Goal: Task Accomplishment & Management: Manage account settings

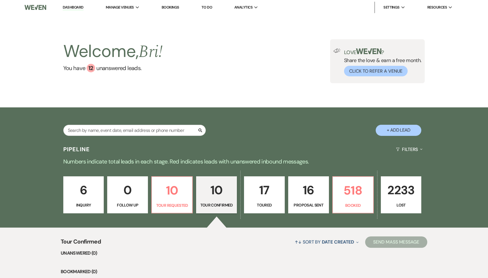
select select "4"
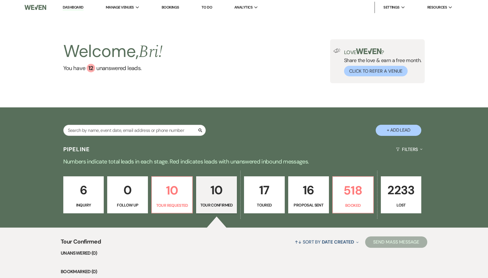
select select "4"
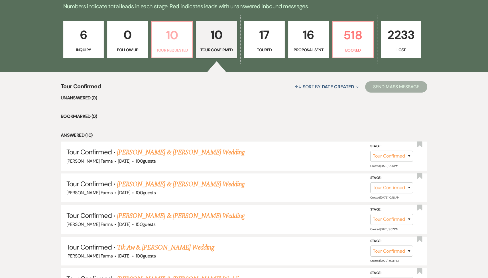
click at [168, 44] on p "10" at bounding box center [171, 35] width 33 height 19
select select "2"
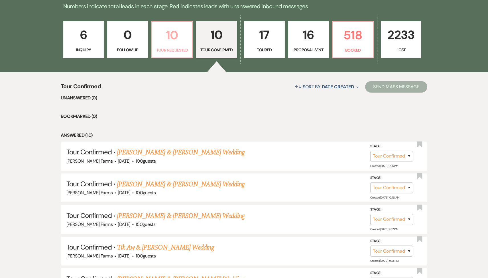
select select "2"
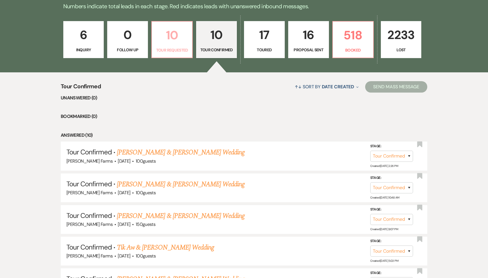
select select "2"
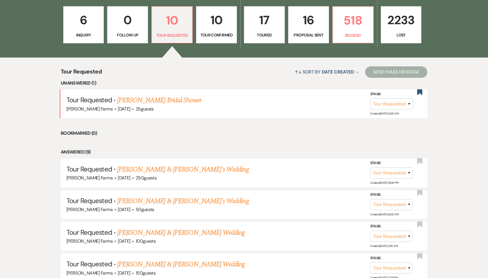
scroll to position [173, 0]
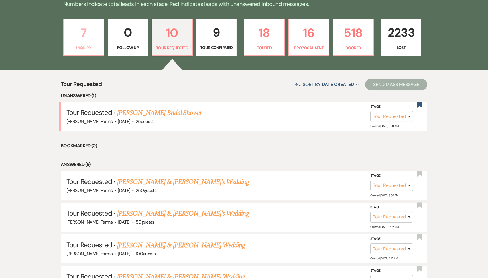
click at [80, 48] on p "Inquiry" at bounding box center [83, 48] width 33 height 6
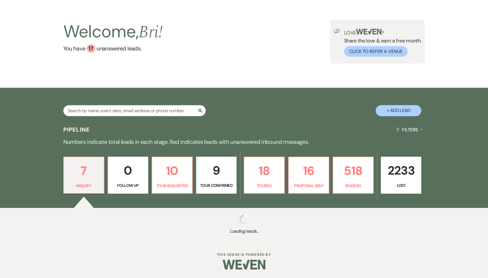
scroll to position [158, 0]
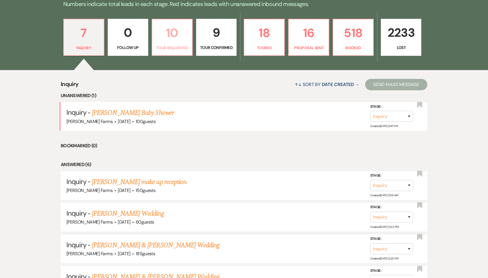
click at [168, 55] on link "10 Tour Requested" at bounding box center [172, 37] width 41 height 37
select select "2"
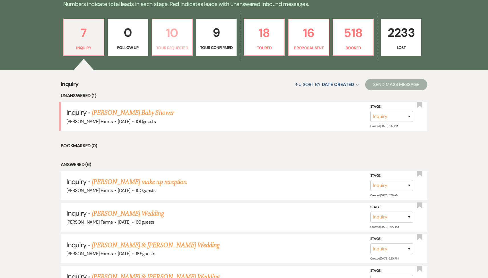
select select "2"
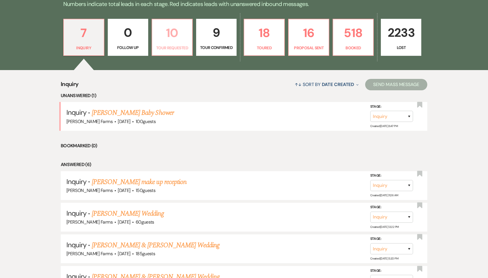
select select "2"
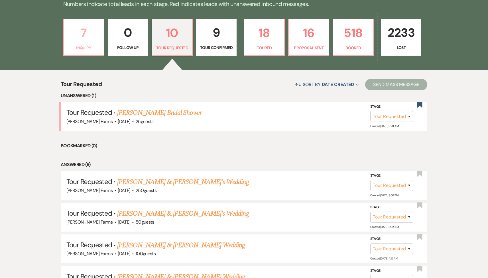
click at [84, 42] on p "7" at bounding box center [83, 32] width 33 height 19
